Goal: Task Accomplishment & Management: Complete application form

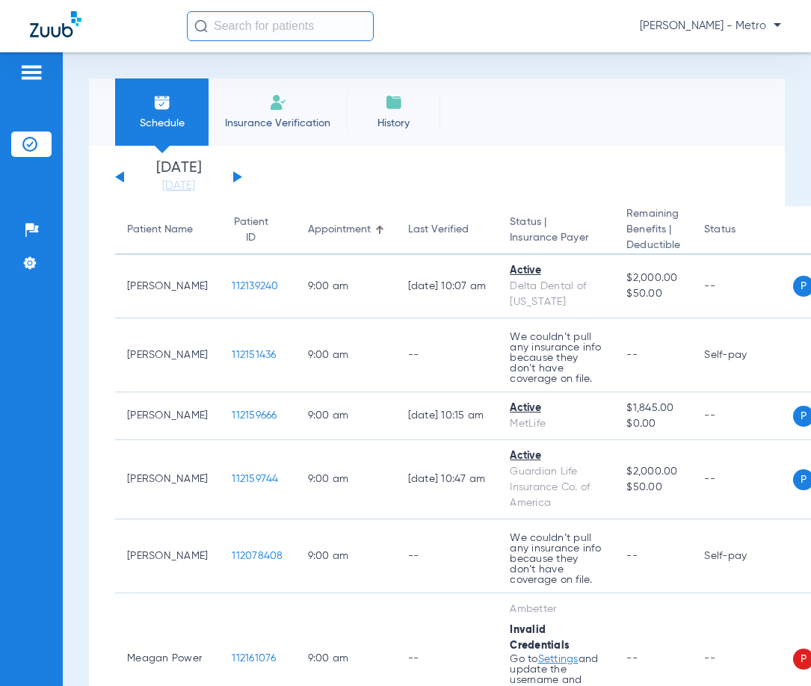
click at [260, 113] on li "Insurance Verification" at bounding box center [278, 111] width 138 height 67
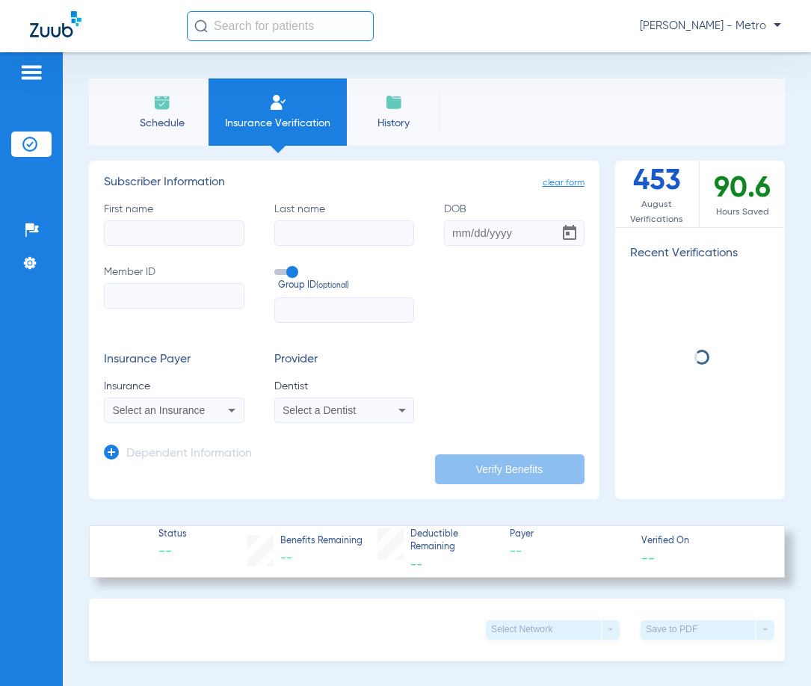
click at [152, 228] on input "First name" at bounding box center [174, 233] width 141 height 25
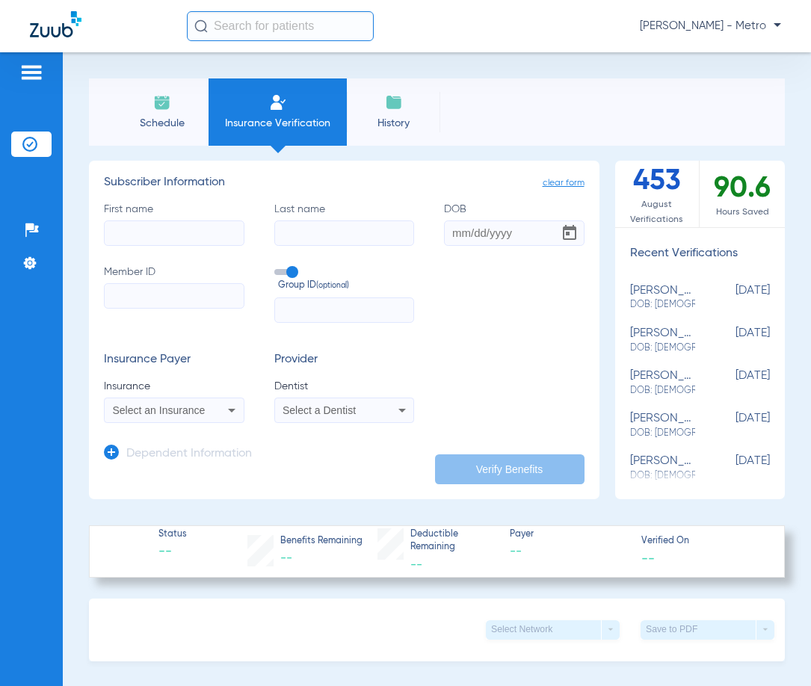
drag, startPoint x: 152, startPoint y: 228, endPoint x: 112, endPoint y: 287, distance: 71.5
click at [111, 287] on input "Member ID" at bounding box center [174, 295] width 141 height 25
paste input "8593864"
type input "8593864"
click at [188, 240] on input "First name Required" at bounding box center [174, 233] width 141 height 25
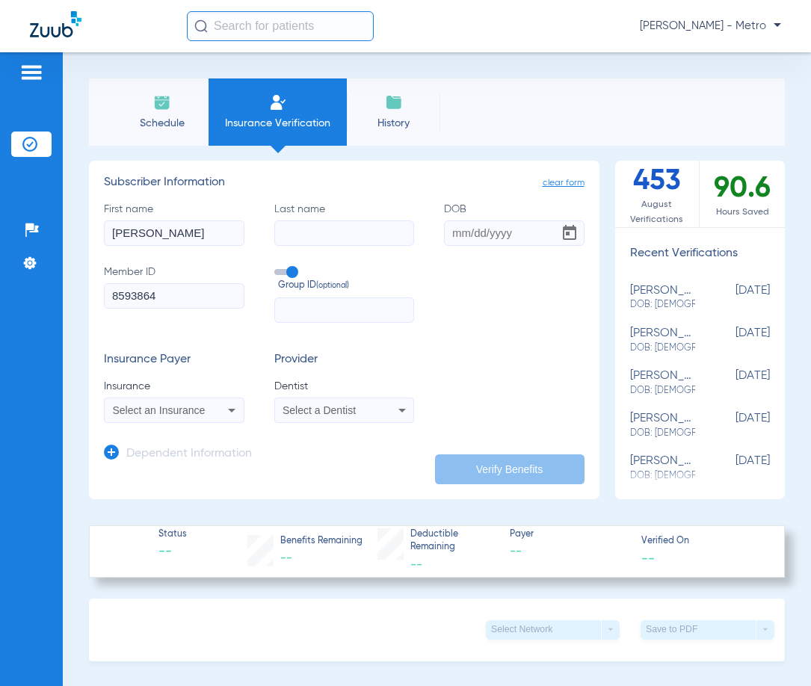
type input "[PERSON_NAME]"
type input "grodon"
click at [446, 235] on input "DOB" at bounding box center [514, 233] width 141 height 25
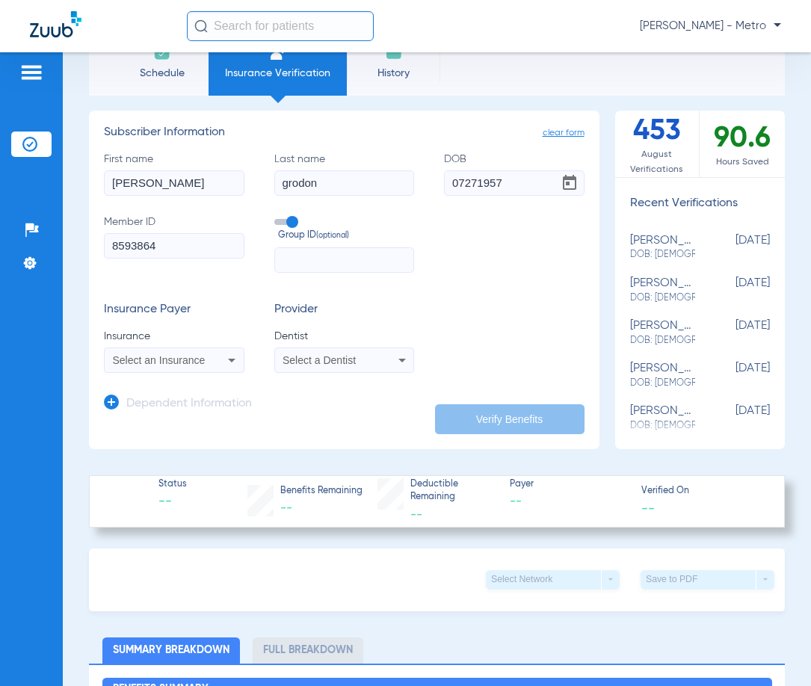
scroll to position [75, 0]
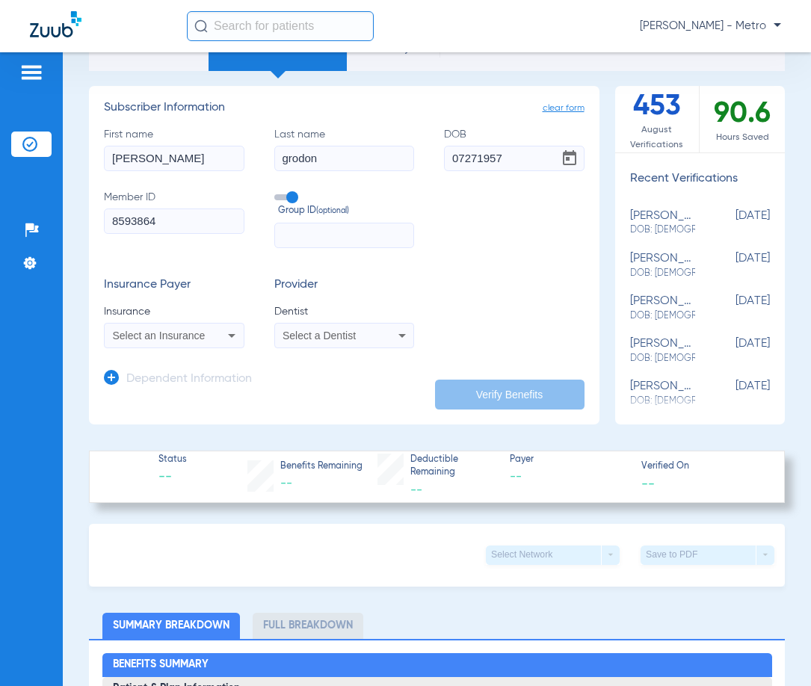
type input "[DATE]"
click at [228, 340] on icon at bounding box center [232, 336] width 18 height 18
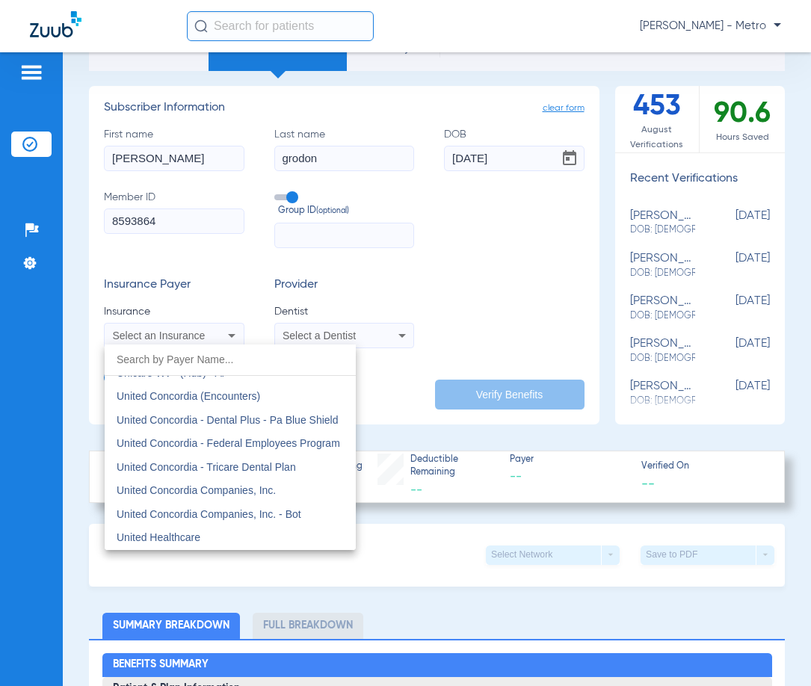
scroll to position [8871, 0]
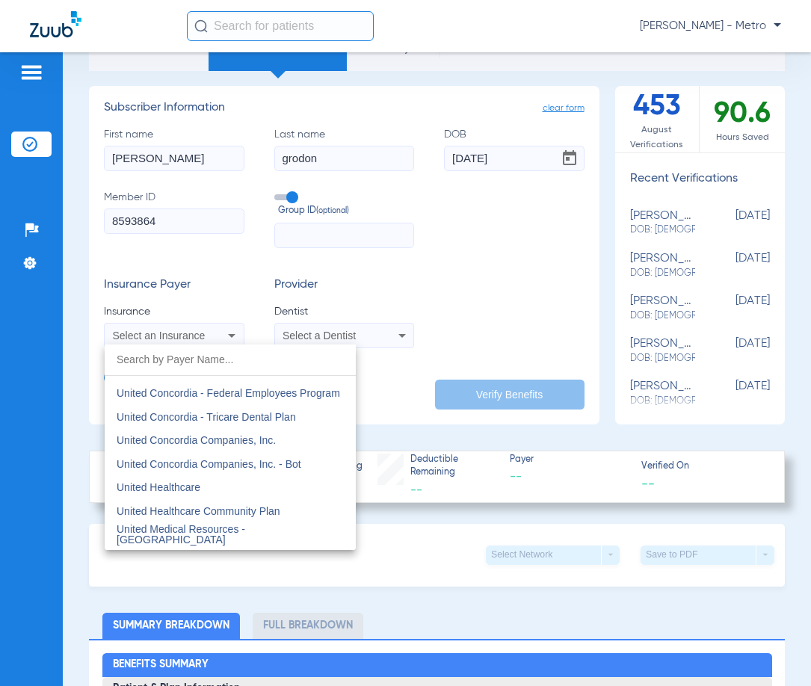
click at [200, 493] on span "United Healthcare" at bounding box center [159, 487] width 84 height 12
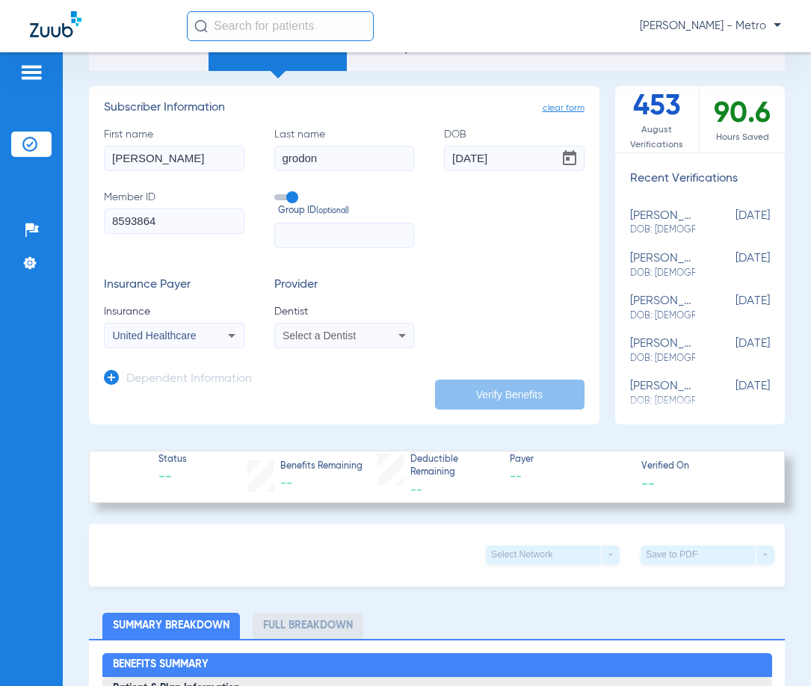
click at [360, 342] on div "Select a Dentist" at bounding box center [344, 336] width 139 height 18
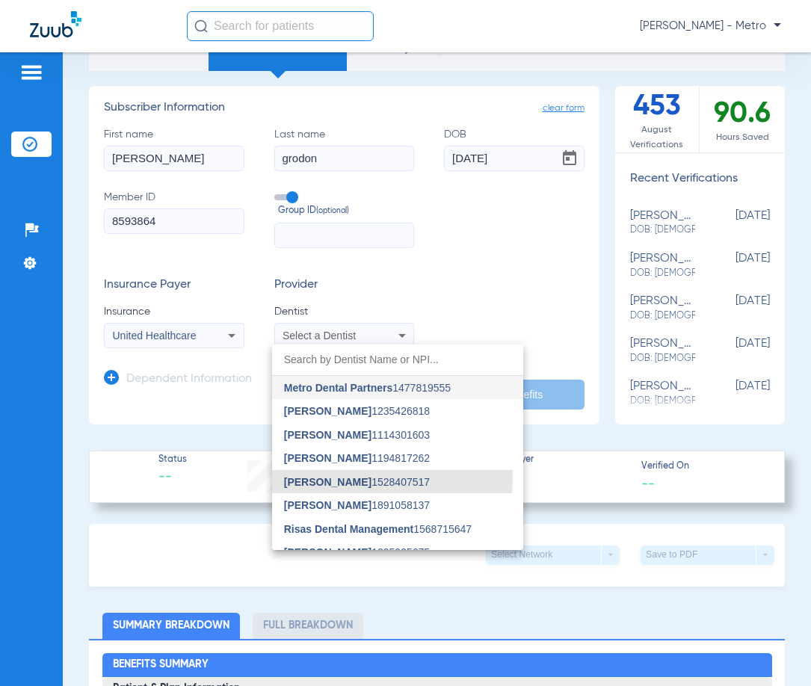
drag, startPoint x: 362, startPoint y: 478, endPoint x: 363, endPoint y: 470, distance: 7.5
click at [363, 477] on span "[PERSON_NAME] 1528407517" at bounding box center [357, 482] width 146 height 10
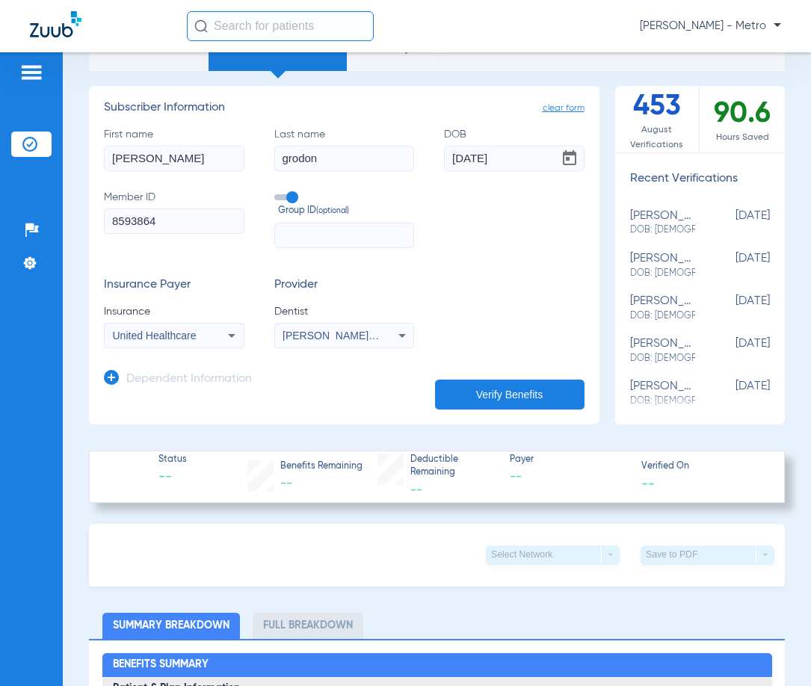
click at [509, 389] on button "Verify Benefits" at bounding box center [510, 395] width 150 height 30
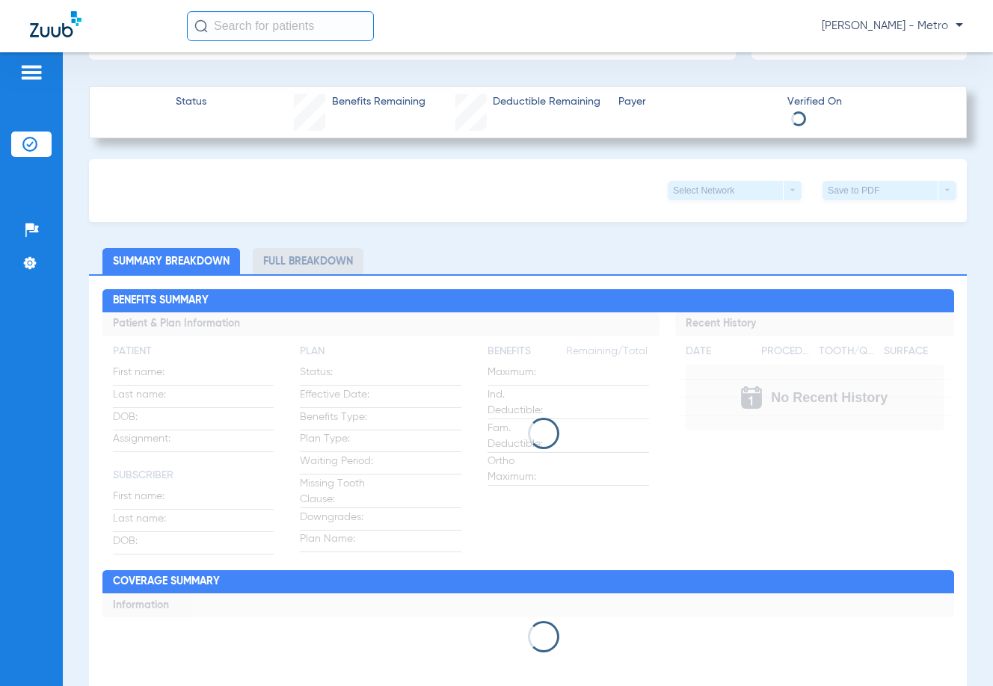
scroll to position [449, 0]
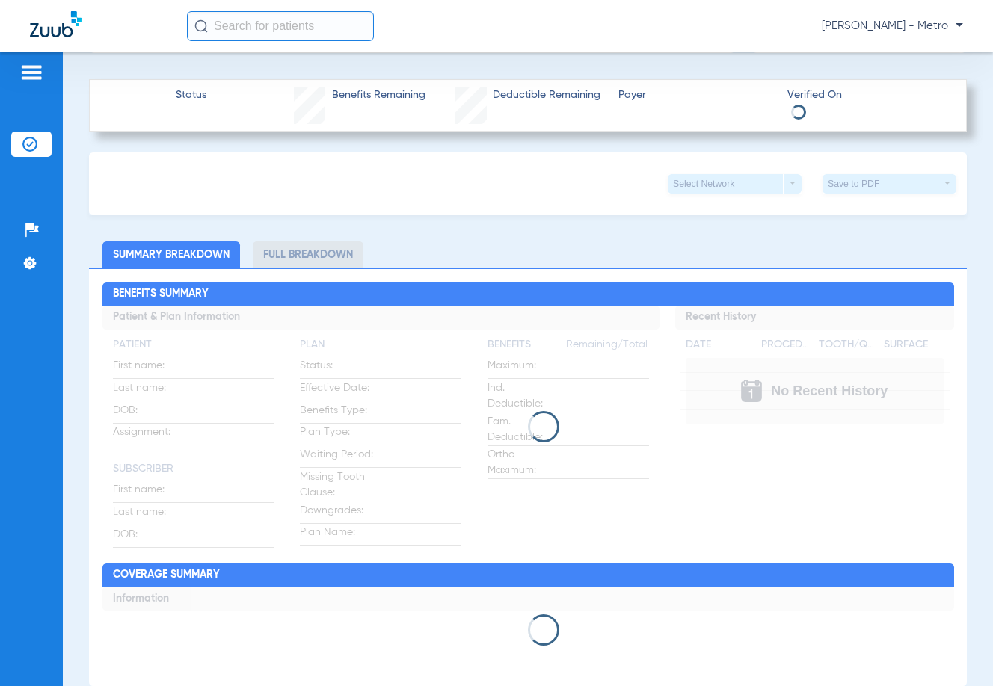
type input "grodon"
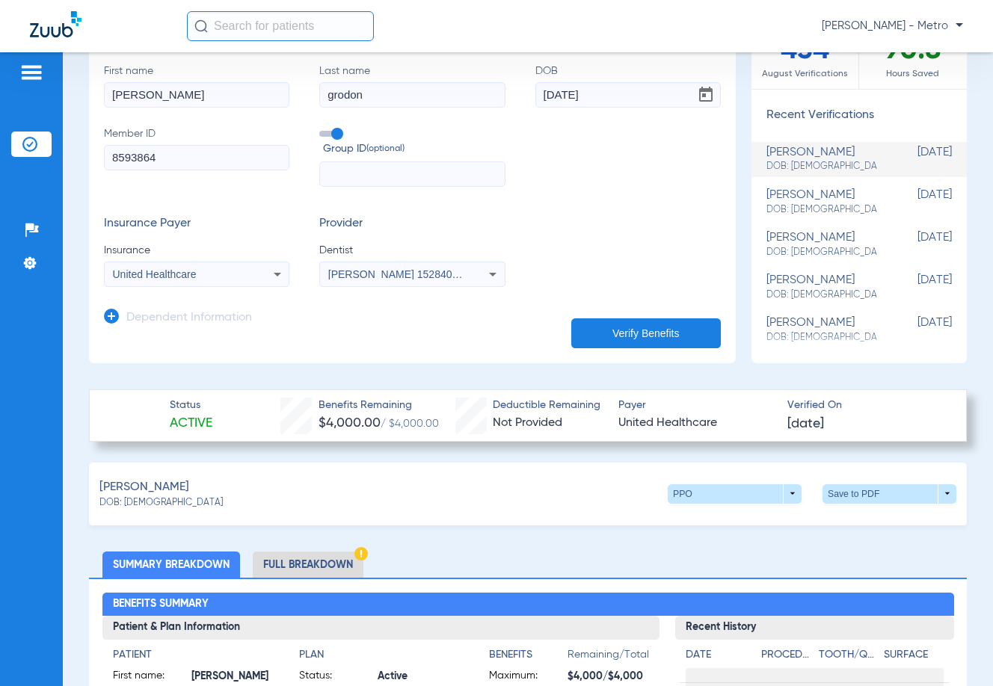
scroll to position [0, 0]
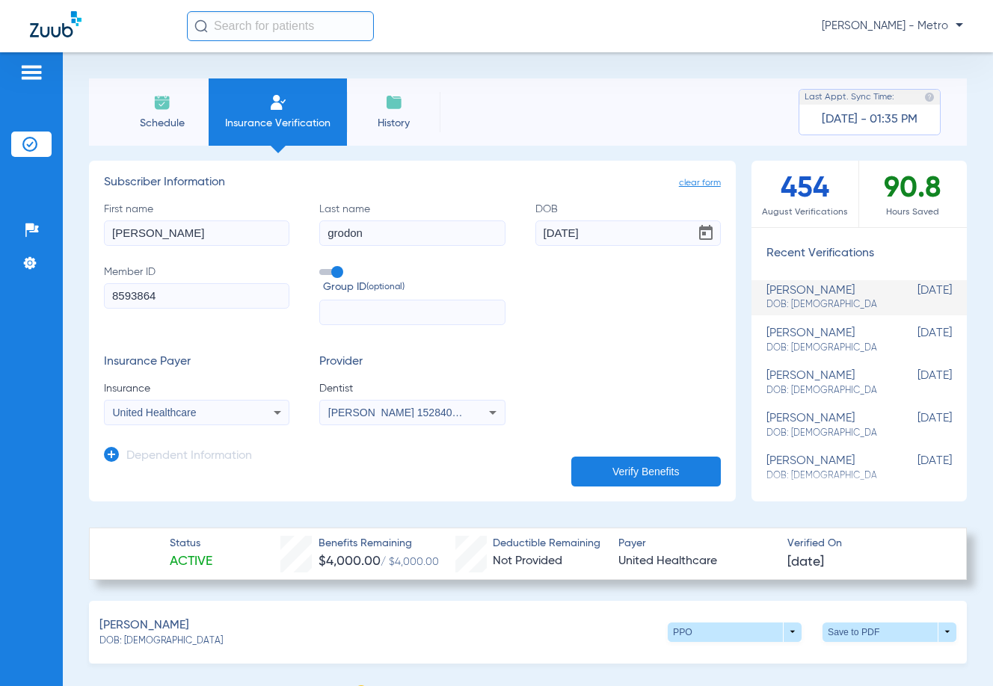
click at [413, 124] on span "History" at bounding box center [393, 123] width 71 height 15
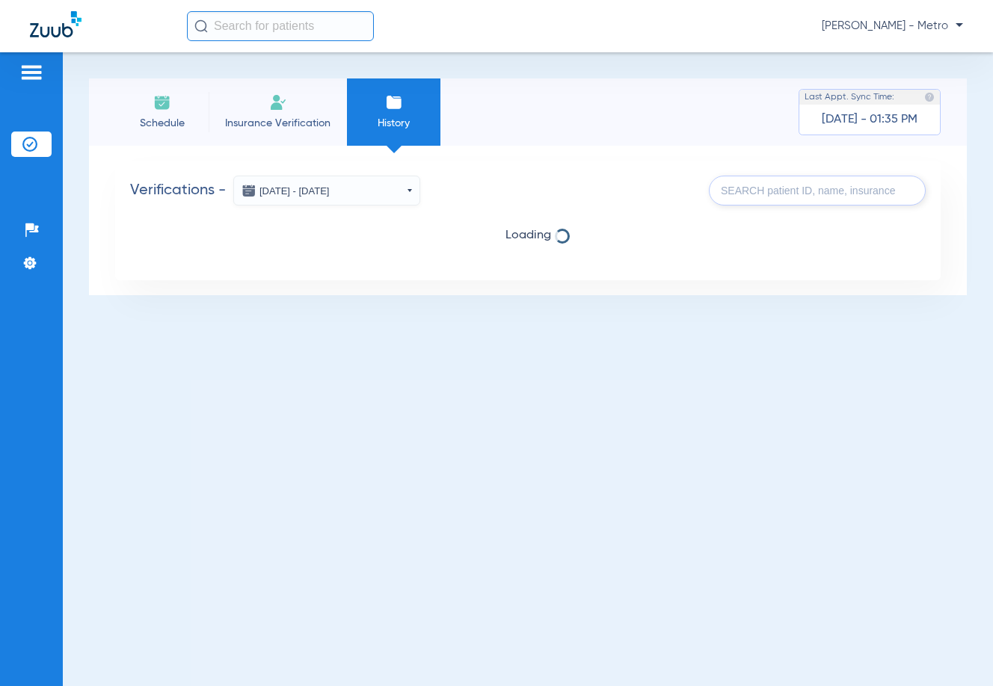
click at [295, 108] on li "Insurance Verification" at bounding box center [278, 111] width 138 height 67
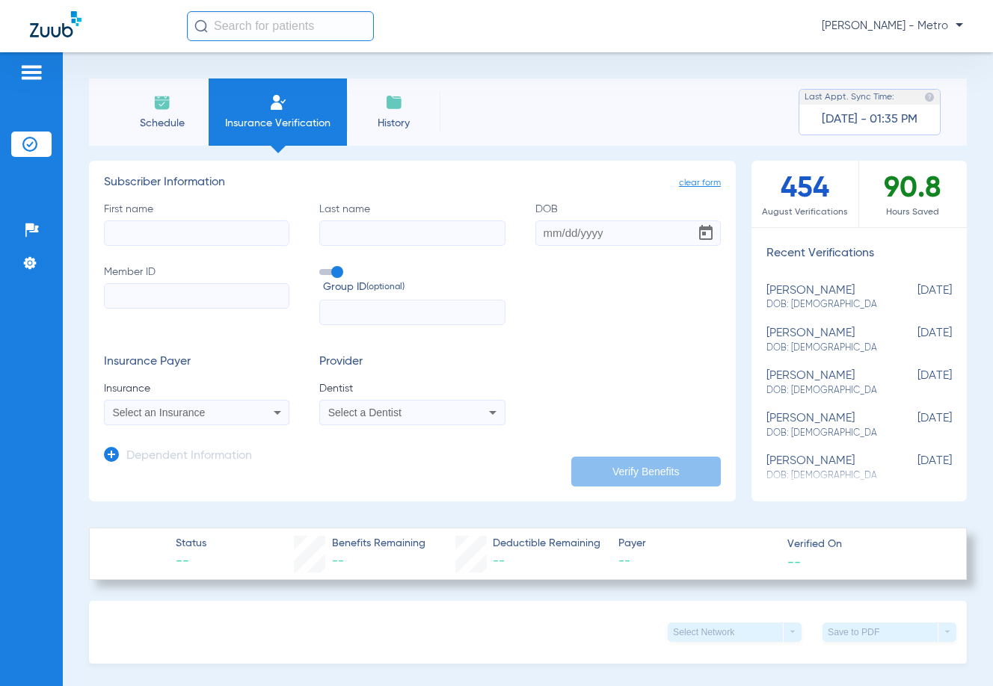
click at [216, 224] on input "First name" at bounding box center [196, 233] width 185 height 25
type input "[PERSON_NAME]"
click at [536, 228] on input "DOB" at bounding box center [627, 233] width 185 height 25
type input "[DATE]"
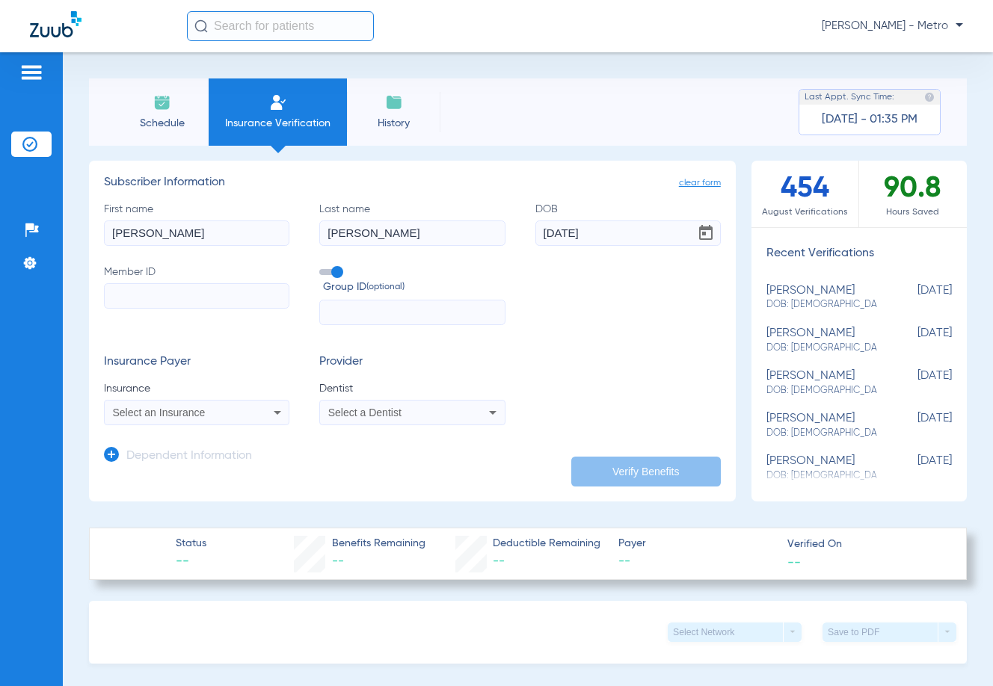
click at [192, 289] on input "Member ID" at bounding box center [196, 295] width 185 height 25
click at [188, 297] on input "Member ID Required" at bounding box center [196, 295] width 185 height 25
paste input "8593864"
type input "8593864"
click at [208, 407] on div "Select an Insurance" at bounding box center [180, 412] width 135 height 10
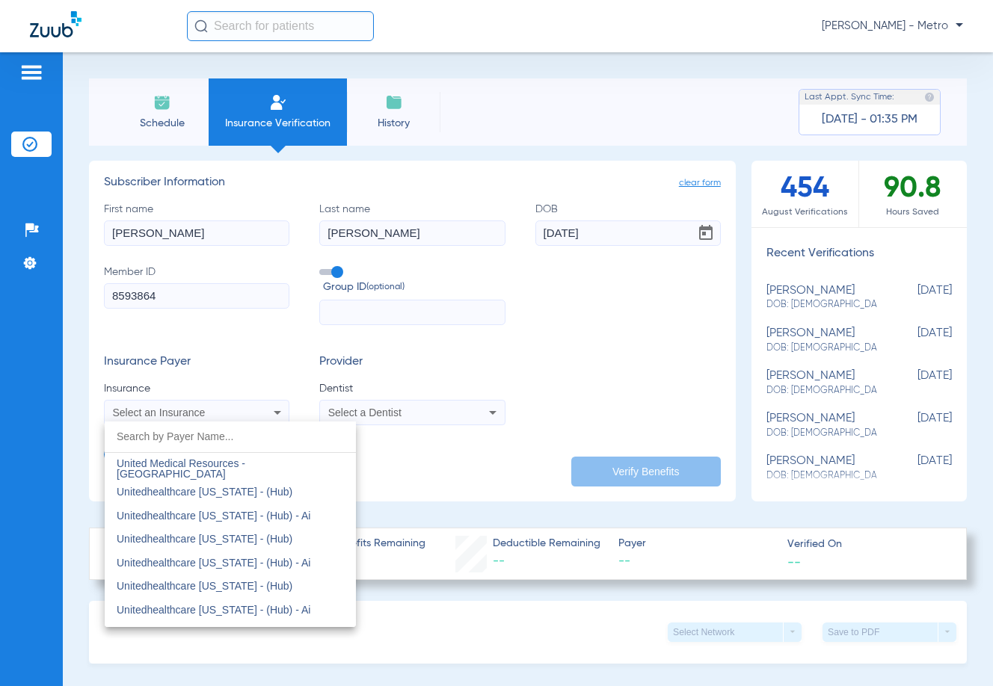
scroll to position [8925, 0]
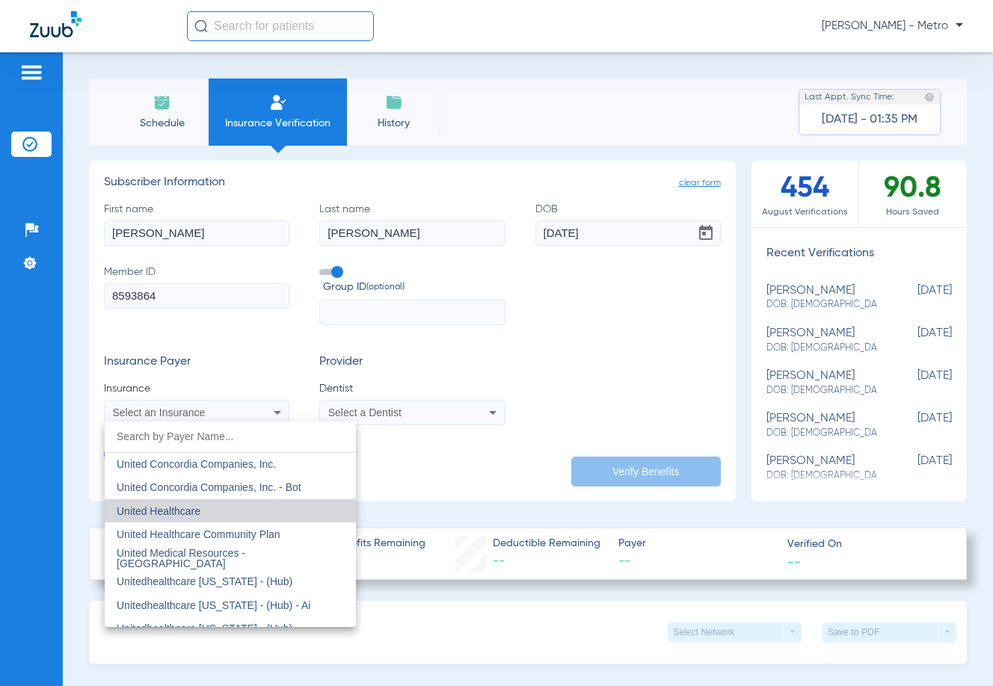
click at [259, 509] on mat-option "United Healthcare" at bounding box center [230, 511] width 251 height 24
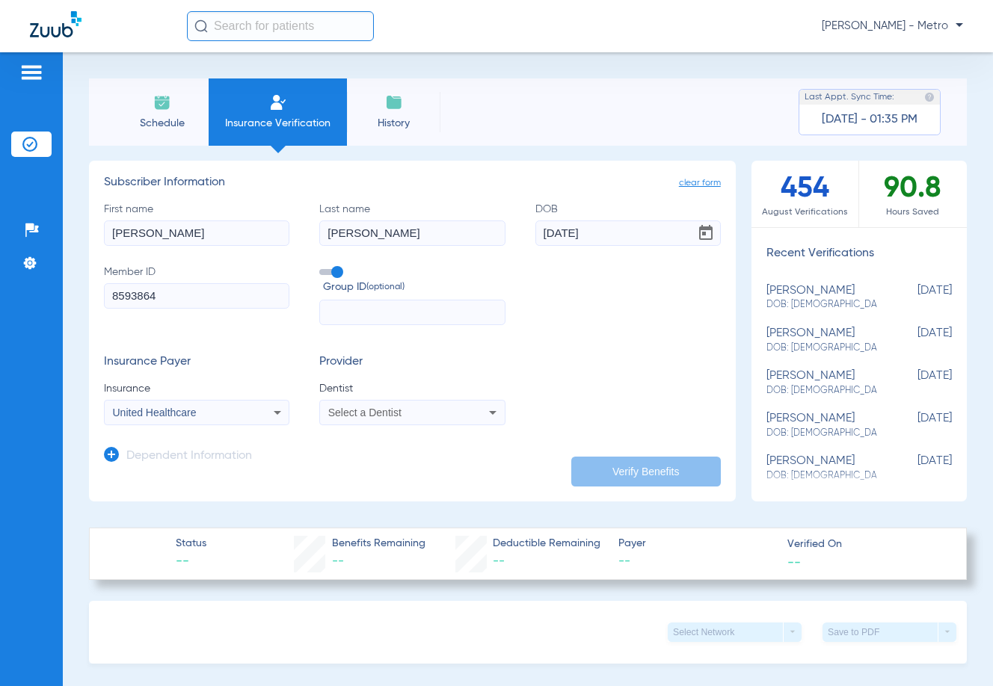
click at [437, 422] on mat-select "Select a Dentist" at bounding box center [411, 412] width 185 height 25
click at [490, 412] on icon at bounding box center [492, 413] width 7 height 4
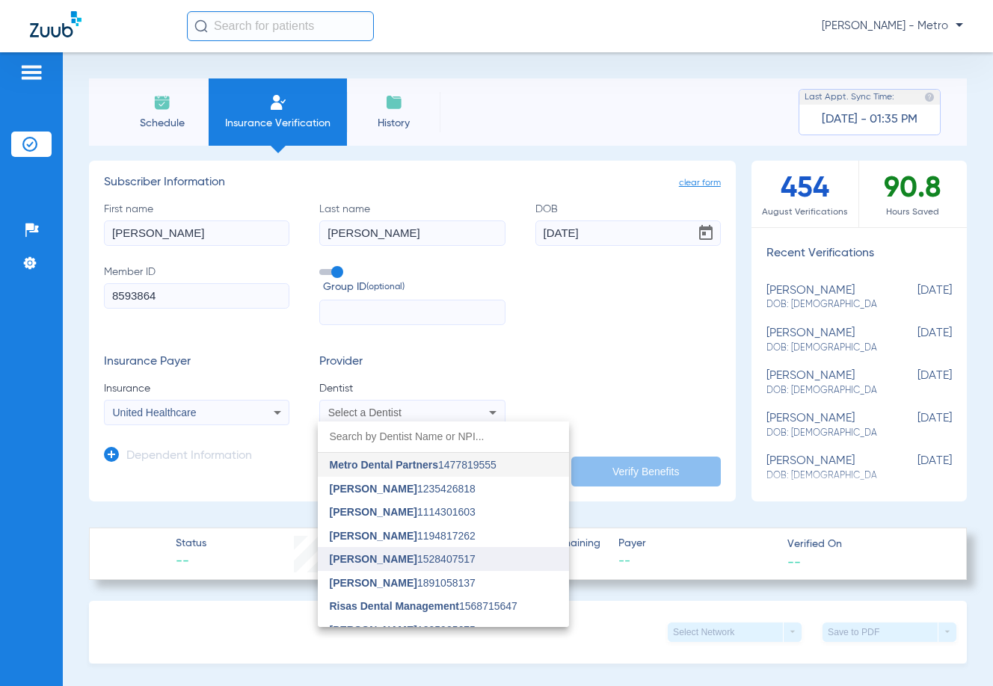
click at [413, 562] on span "[PERSON_NAME] 1528407517" at bounding box center [403, 559] width 146 height 10
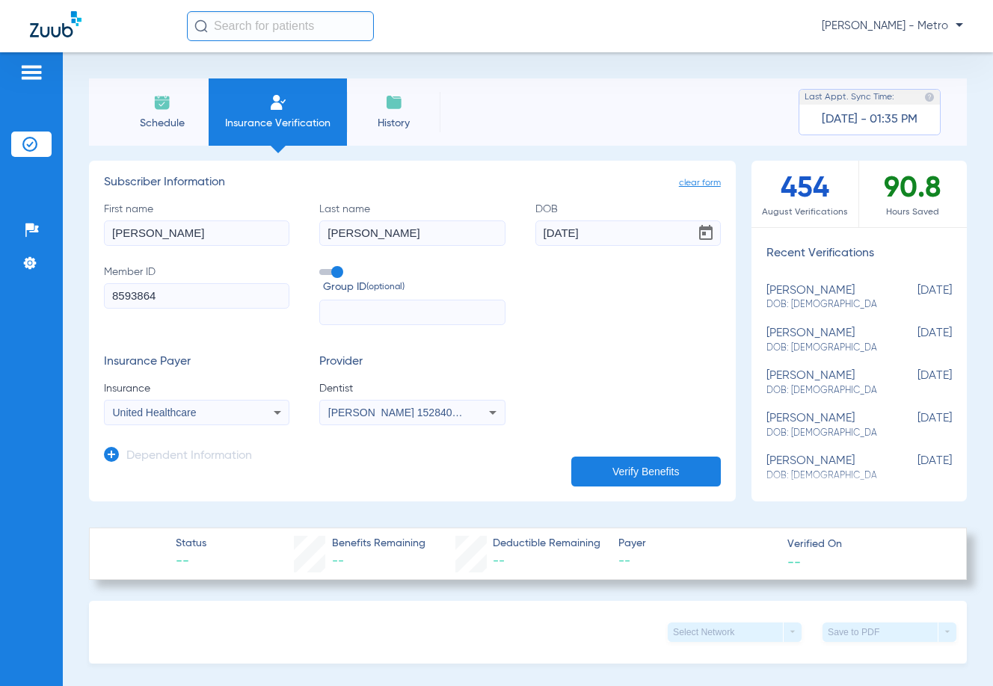
click at [652, 473] on button "Verify Benefits" at bounding box center [646, 472] width 150 height 30
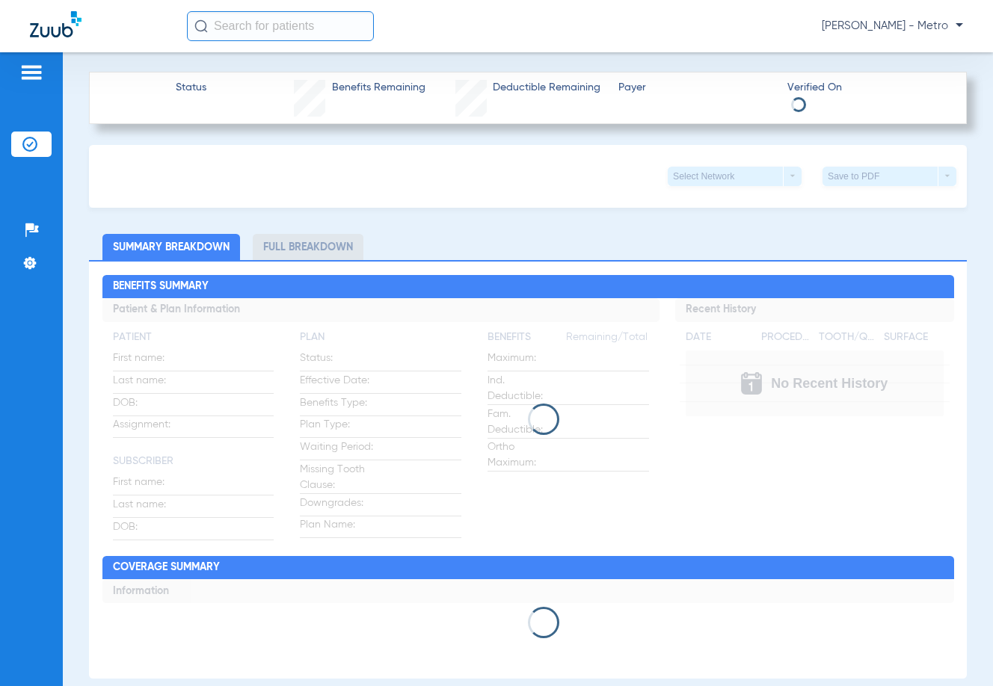
scroll to position [523, 0]
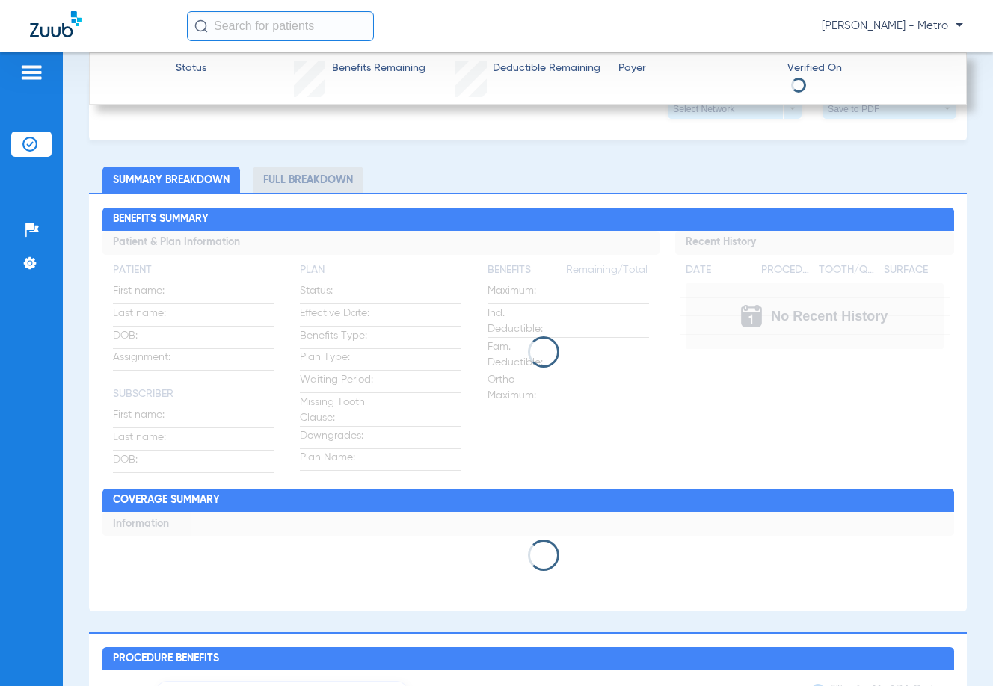
type input "[PERSON_NAME]"
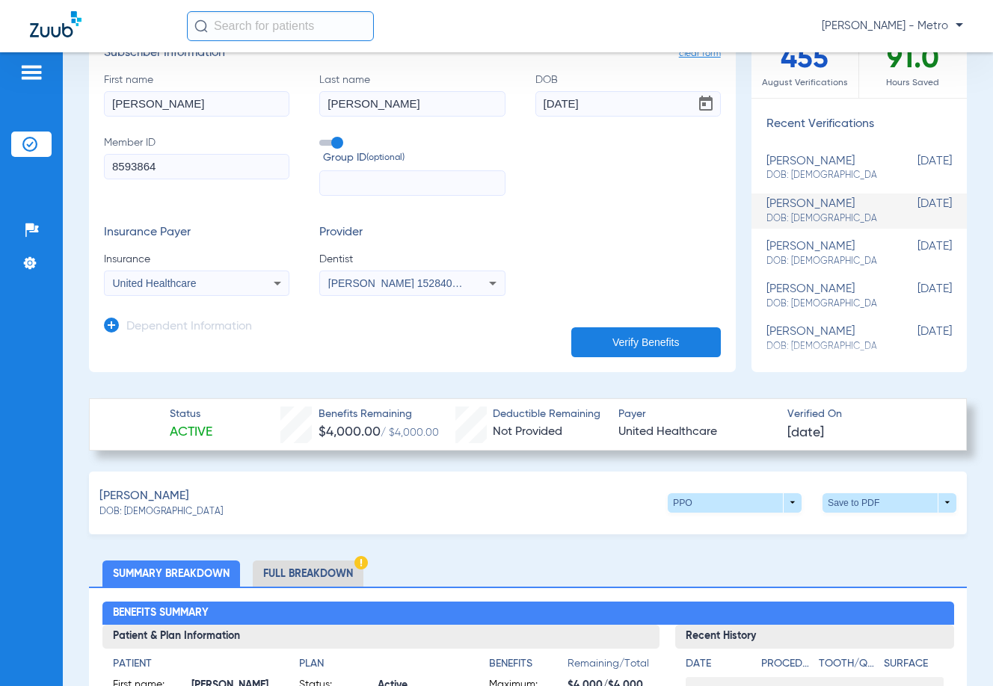
scroll to position [123, 0]
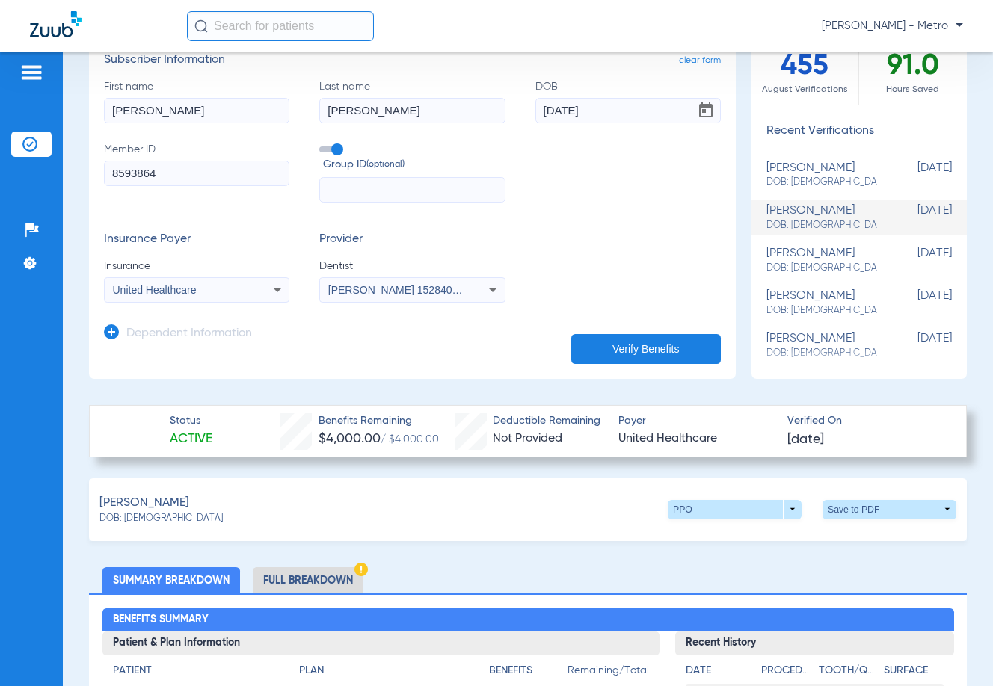
drag, startPoint x: 0, startPoint y: 196, endPoint x: 14, endPoint y: 194, distance: 14.3
click at [14, 194] on div "Patients Insurance Verification Setup Help Center Settings" at bounding box center [31, 395] width 63 height 686
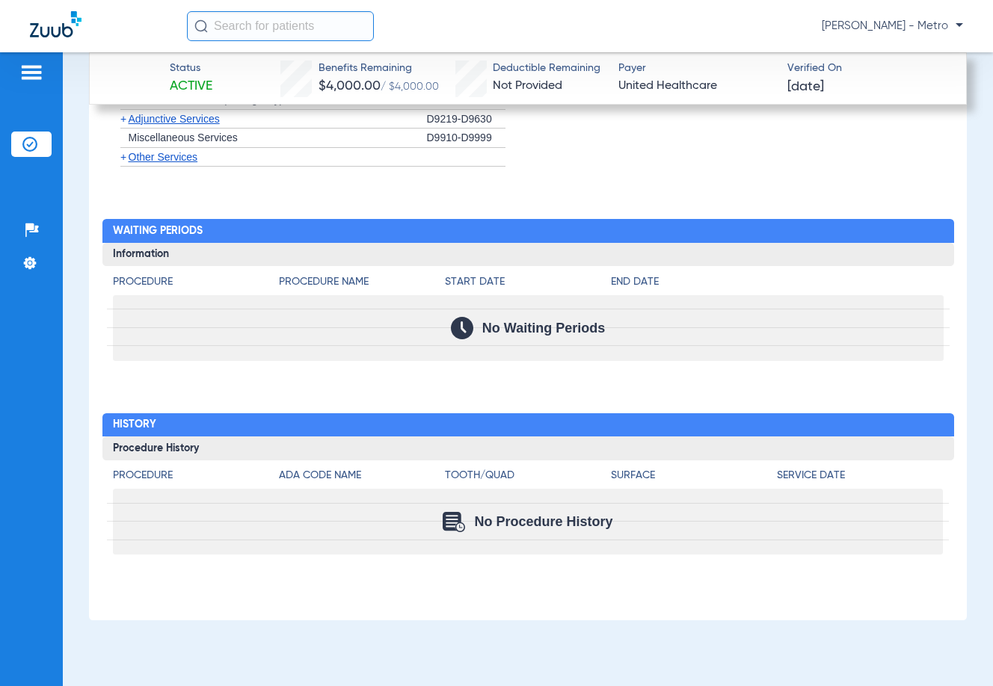
scroll to position [2216, 0]
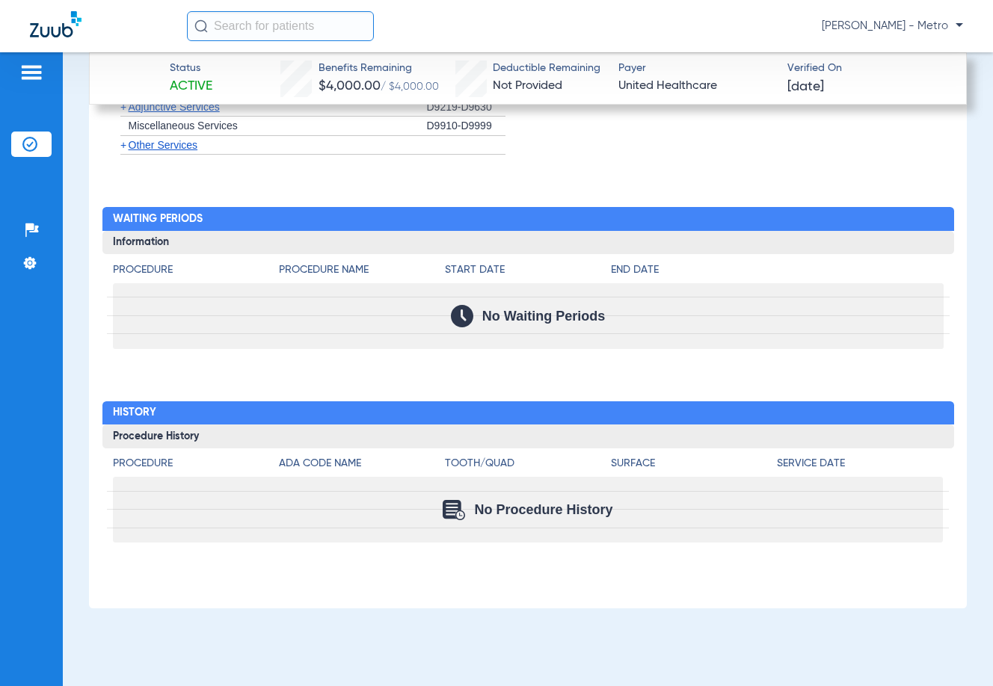
click at [536, 300] on div "No Waiting Periods" at bounding box center [528, 316] width 830 height 66
drag, startPoint x: 443, startPoint y: 319, endPoint x: 620, endPoint y: 303, distance: 177.9
click at [620, 303] on div "No Waiting Periods" at bounding box center [528, 316] width 830 height 66
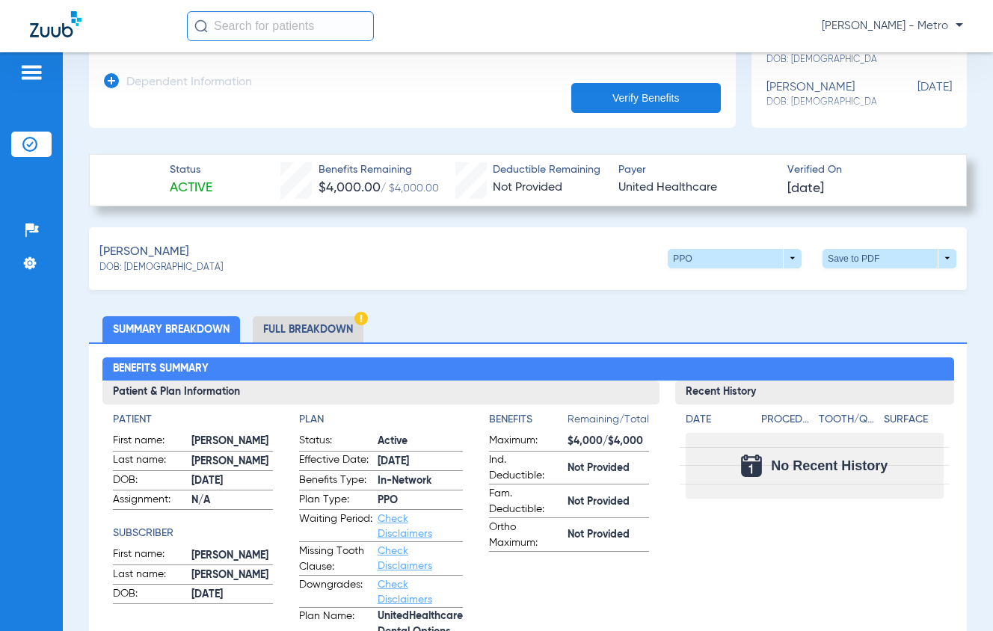
scroll to position [0, 0]
